Goal: Navigation & Orientation: Find specific page/section

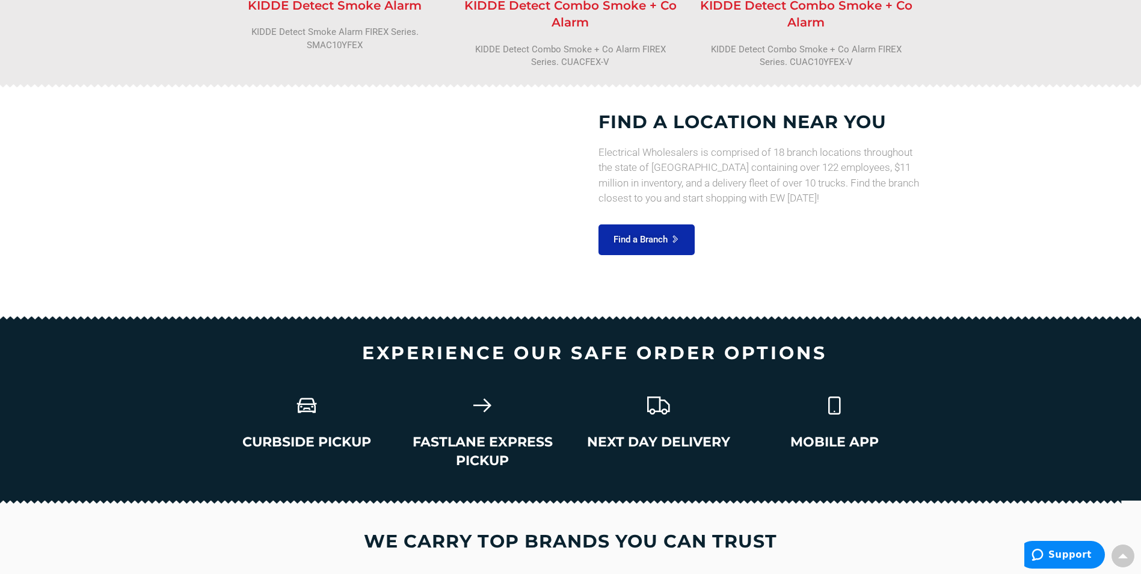
scroll to position [1695, 0]
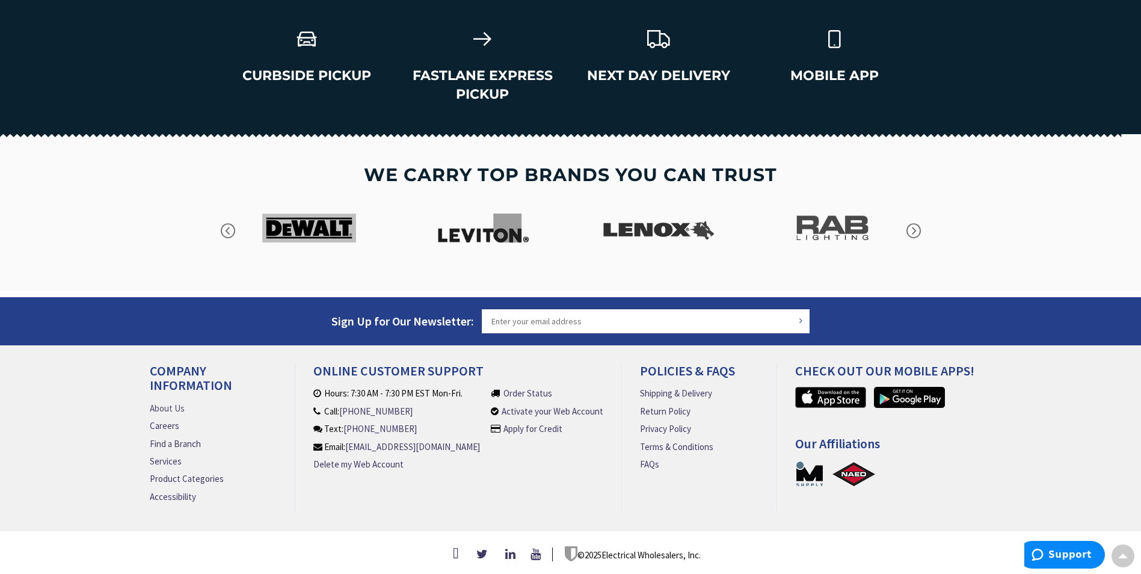
click at [162, 405] on link "About Us" at bounding box center [167, 408] width 35 height 13
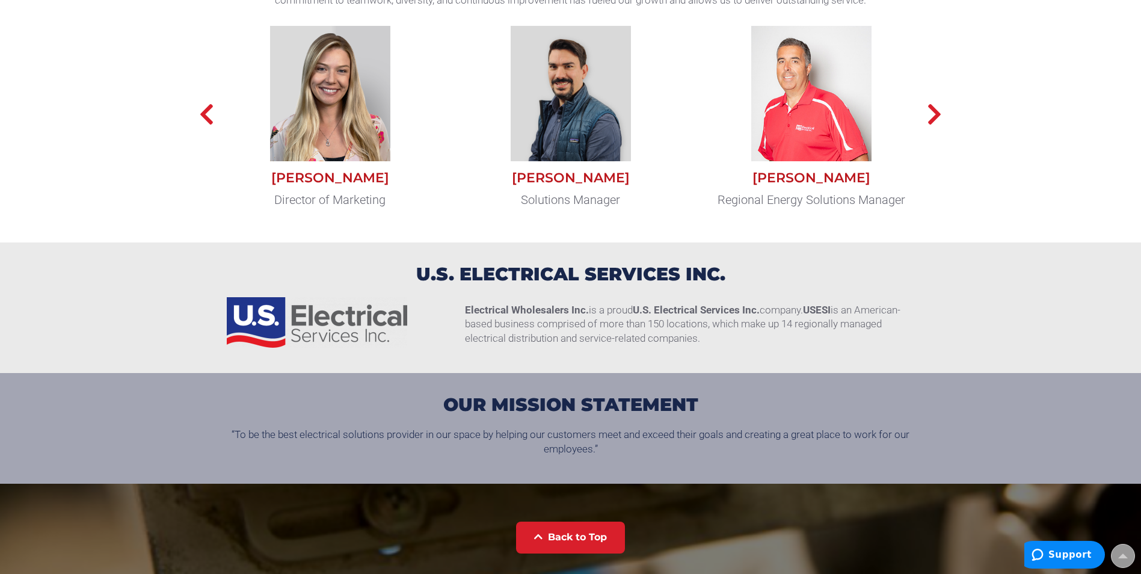
scroll to position [1022, 0]
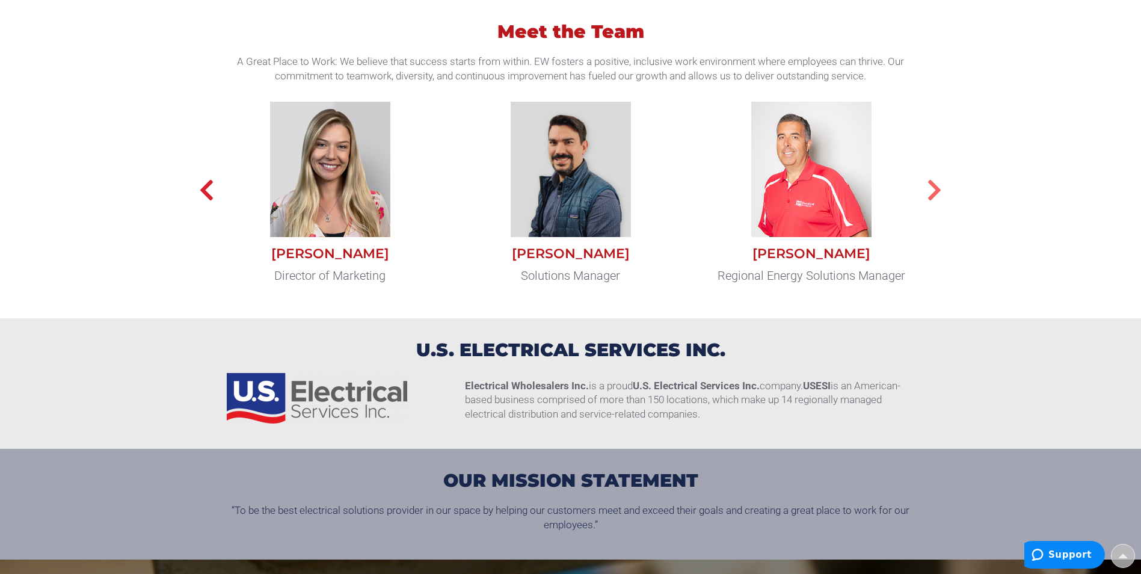
click at [941, 194] on icon "button" at bounding box center [934, 190] width 15 height 24
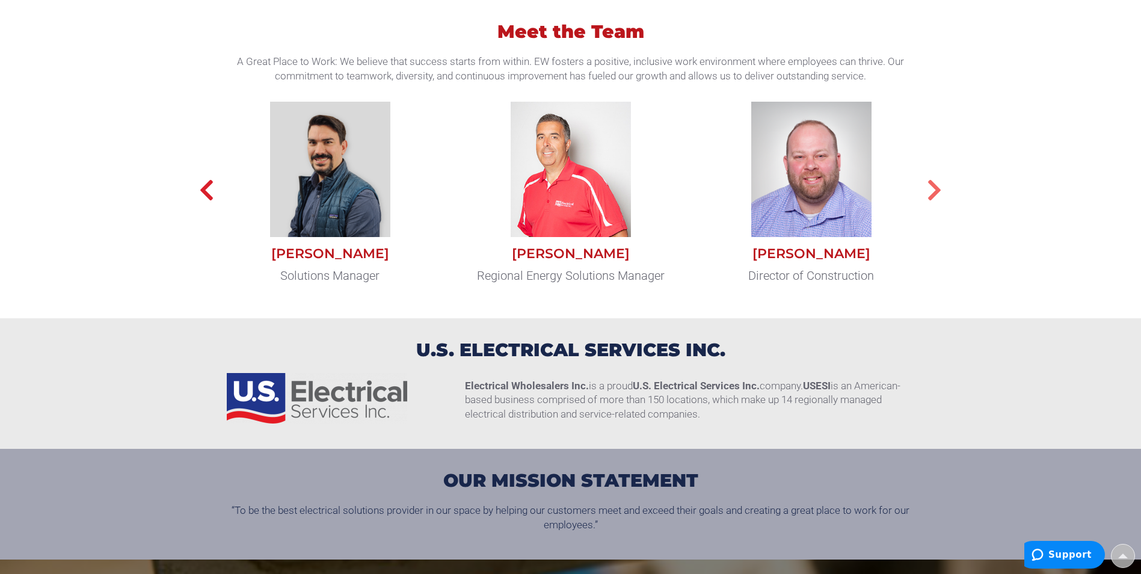
click at [941, 194] on icon "button" at bounding box center [934, 190] width 15 height 24
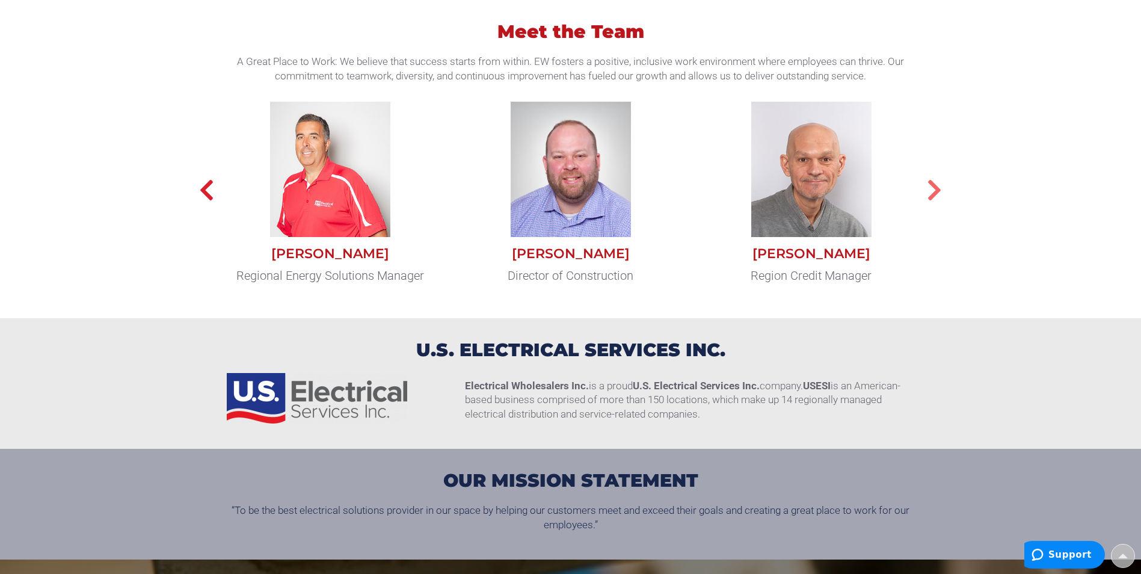
click at [941, 194] on icon "button" at bounding box center [934, 190] width 15 height 24
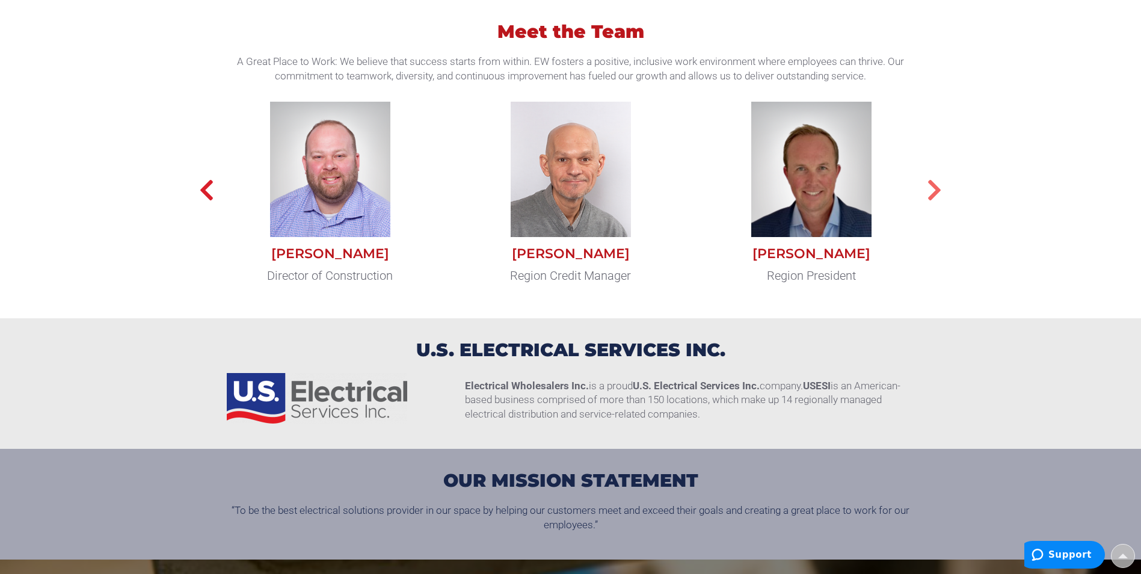
click at [941, 194] on icon "button" at bounding box center [934, 190] width 15 height 24
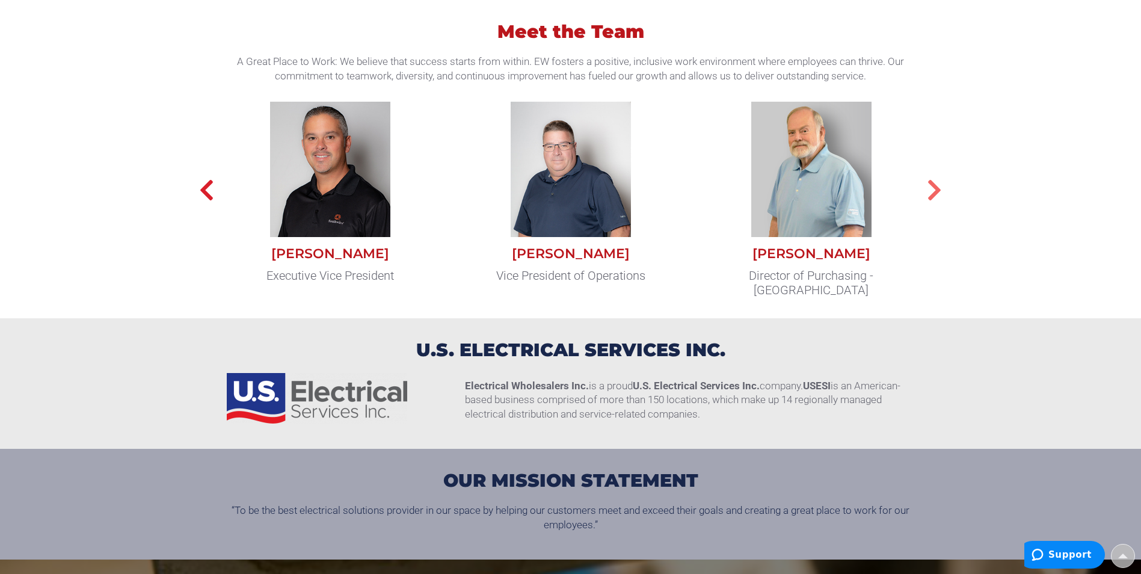
type button "next item"
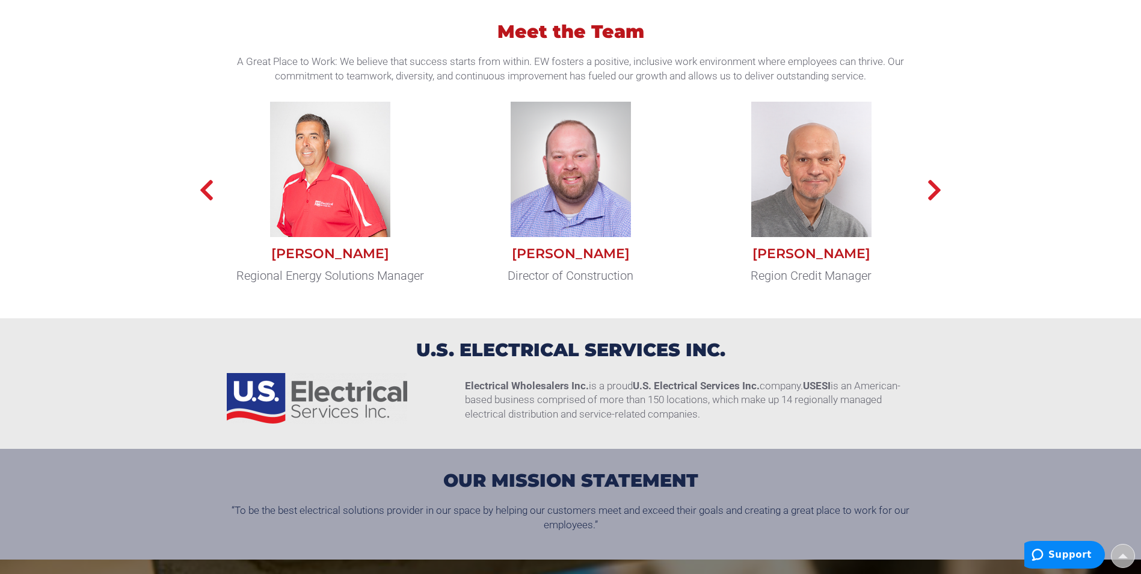
click at [569, 253] on div "Bryan Kisner" at bounding box center [571, 254] width 223 height 16
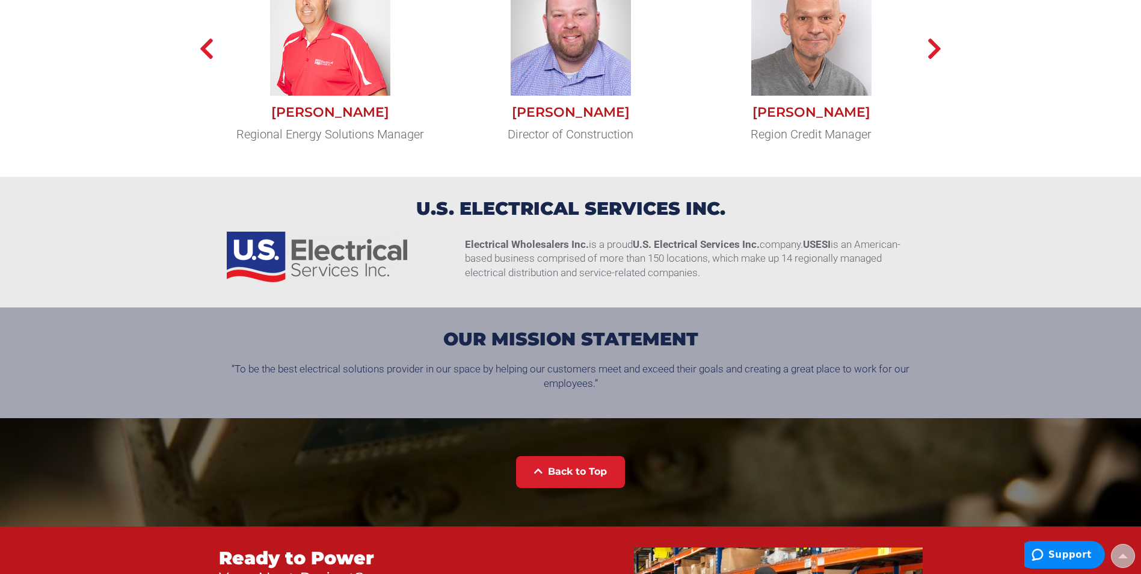
scroll to position [983, 0]
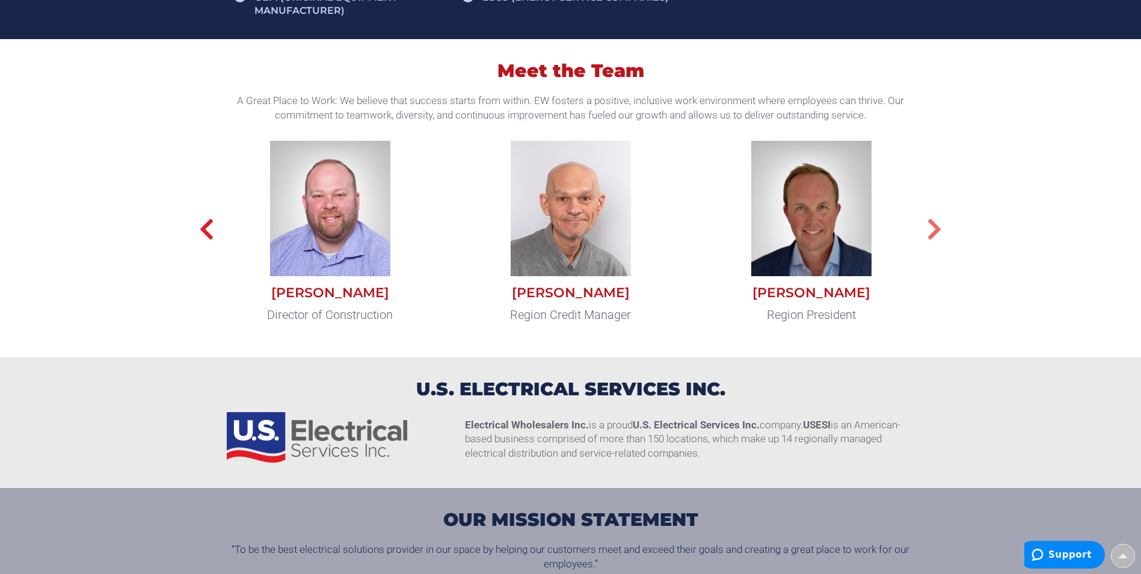
click at [946, 221] on button "button" at bounding box center [935, 229] width 60 height 57
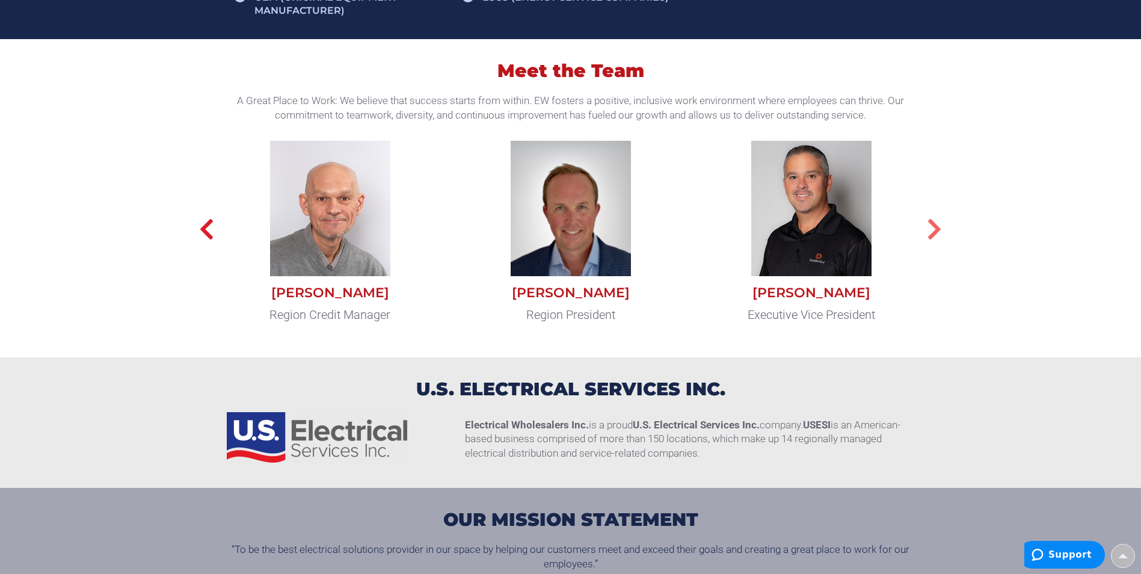
click at [946, 221] on button "button" at bounding box center [935, 229] width 60 height 57
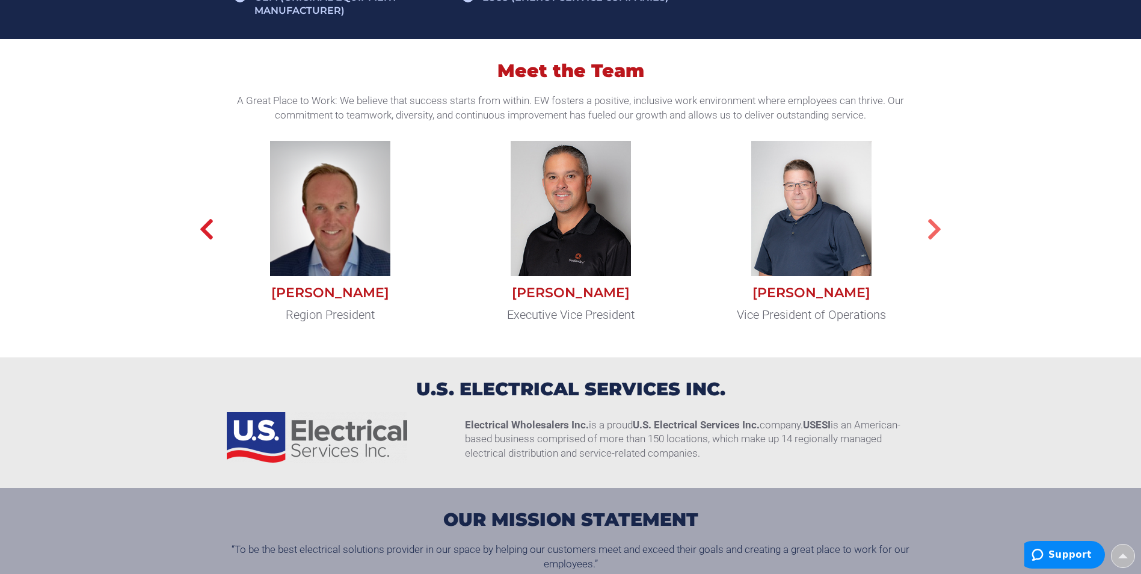
click at [946, 221] on button "button" at bounding box center [935, 229] width 60 height 57
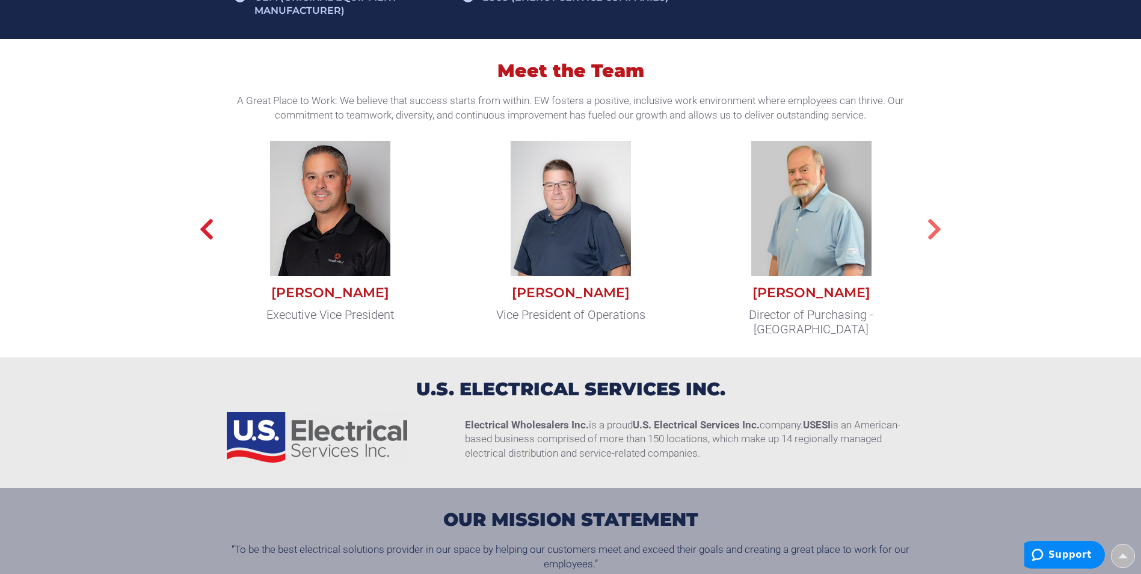
click at [946, 221] on button "button" at bounding box center [935, 229] width 60 height 57
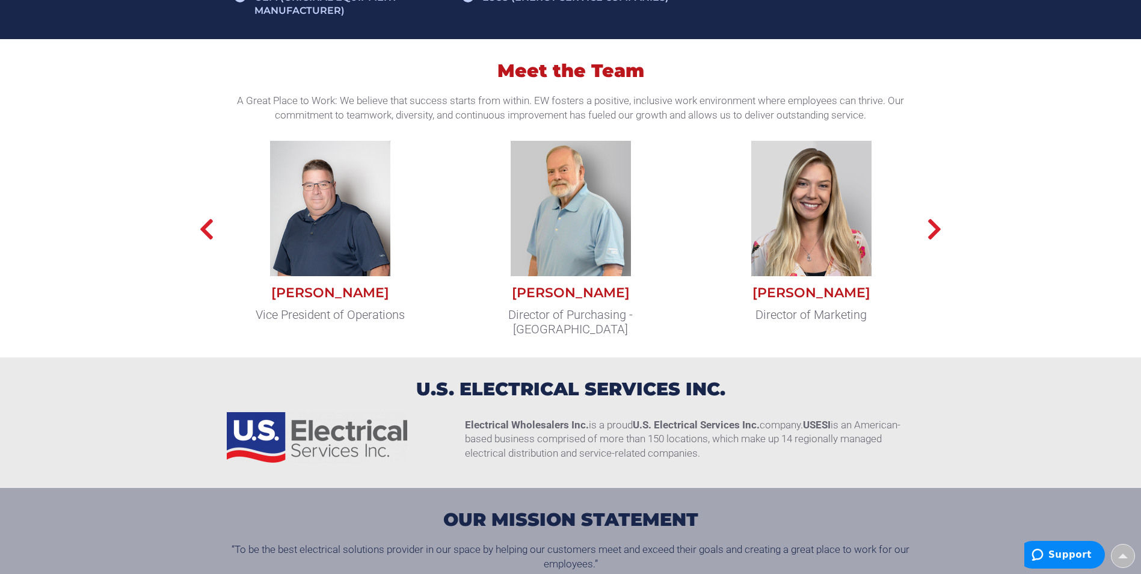
click at [832, 287] on div "Kelsey Oakliff" at bounding box center [811, 293] width 223 height 16
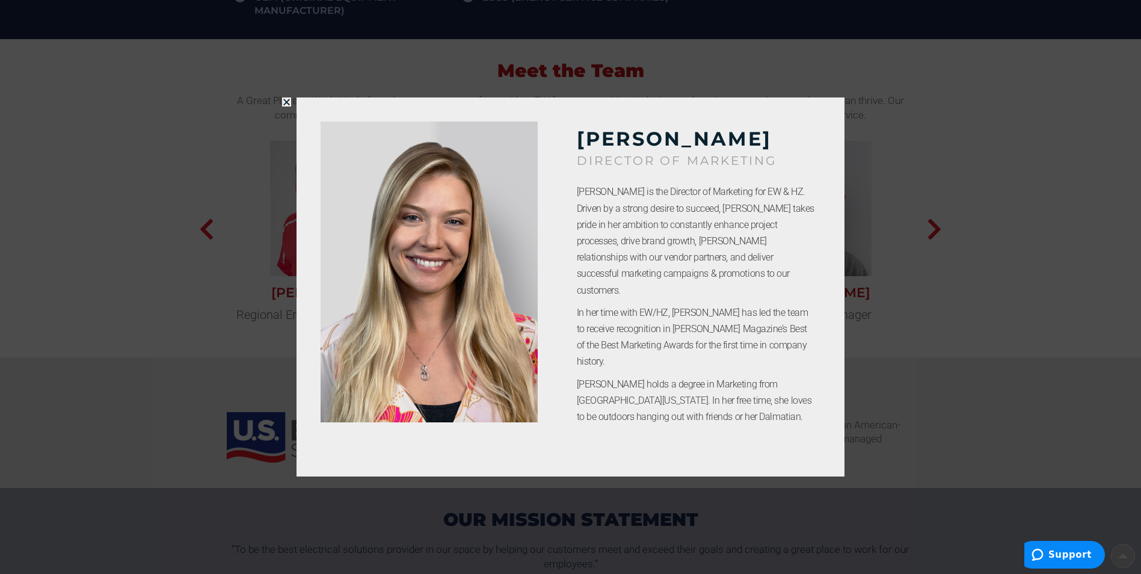
click at [939, 345] on div "Kelsey Oakliff Director of Marketing Kelsey Oakliff is the Director of Marketin…" at bounding box center [570, 287] width 1141 height 574
